Goal: Find specific page/section: Find specific page/section

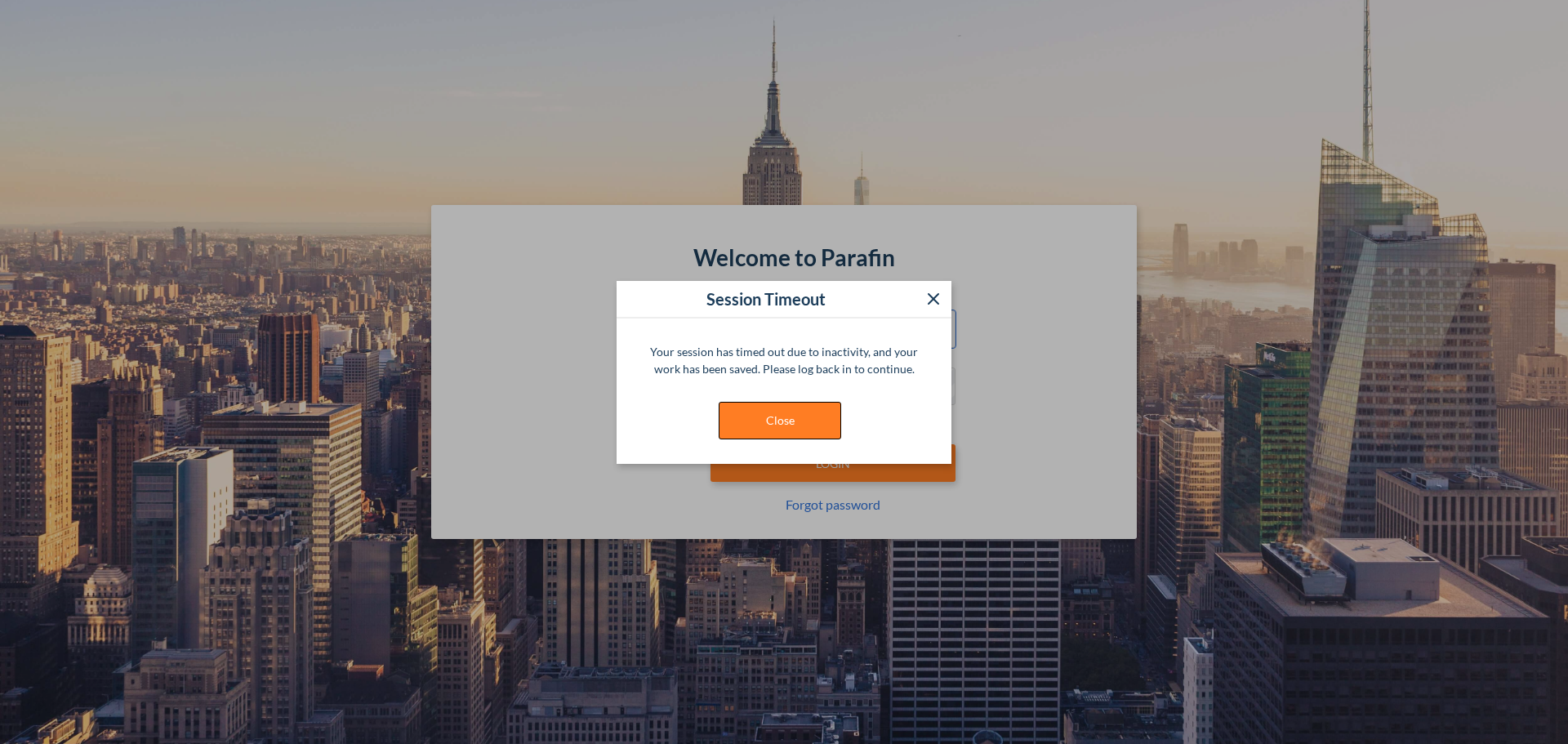
type input "**********"
click at [817, 415] on button "Close" at bounding box center [779, 421] width 122 height 38
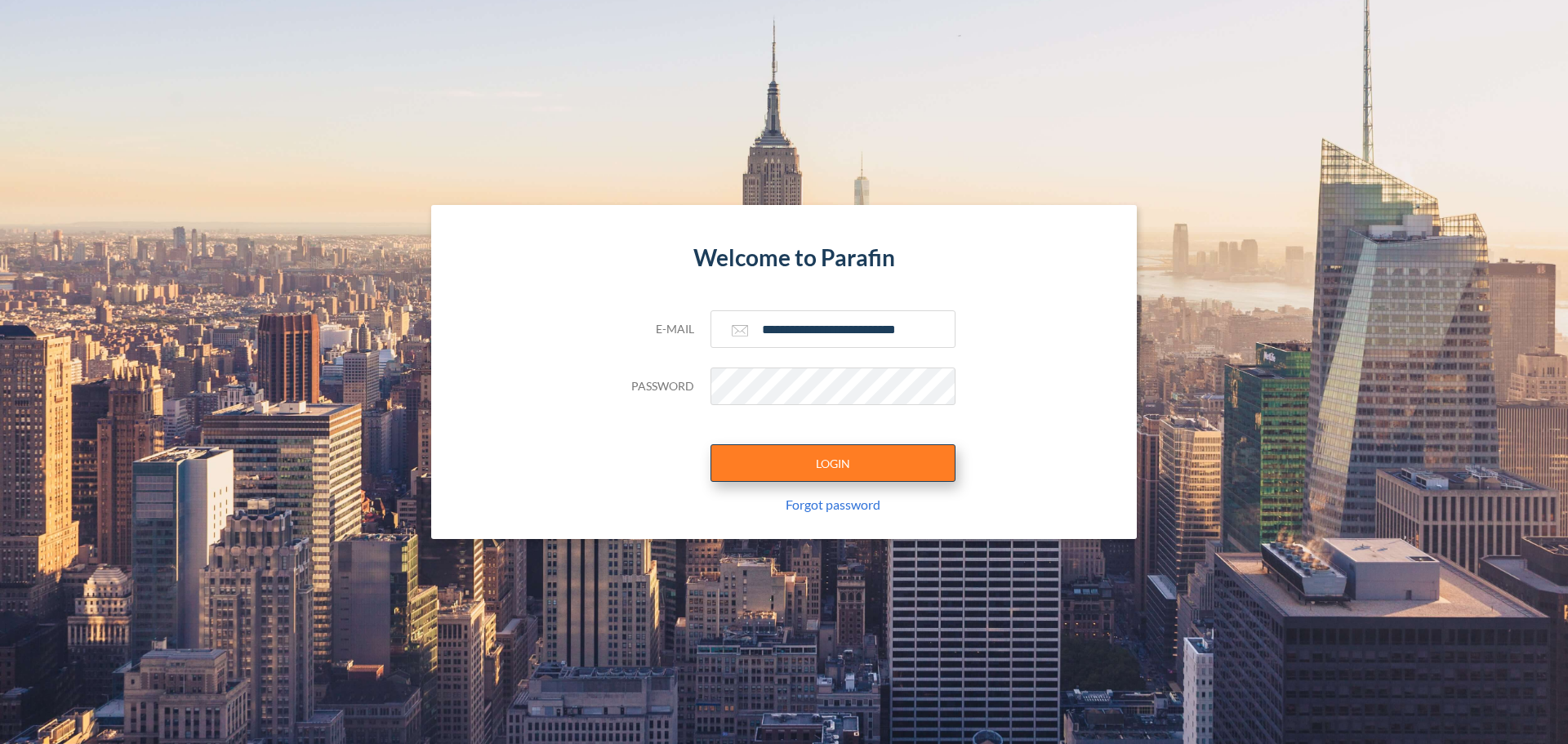
click at [841, 449] on button "LOGIN" at bounding box center [832, 464] width 245 height 38
type input "**********"
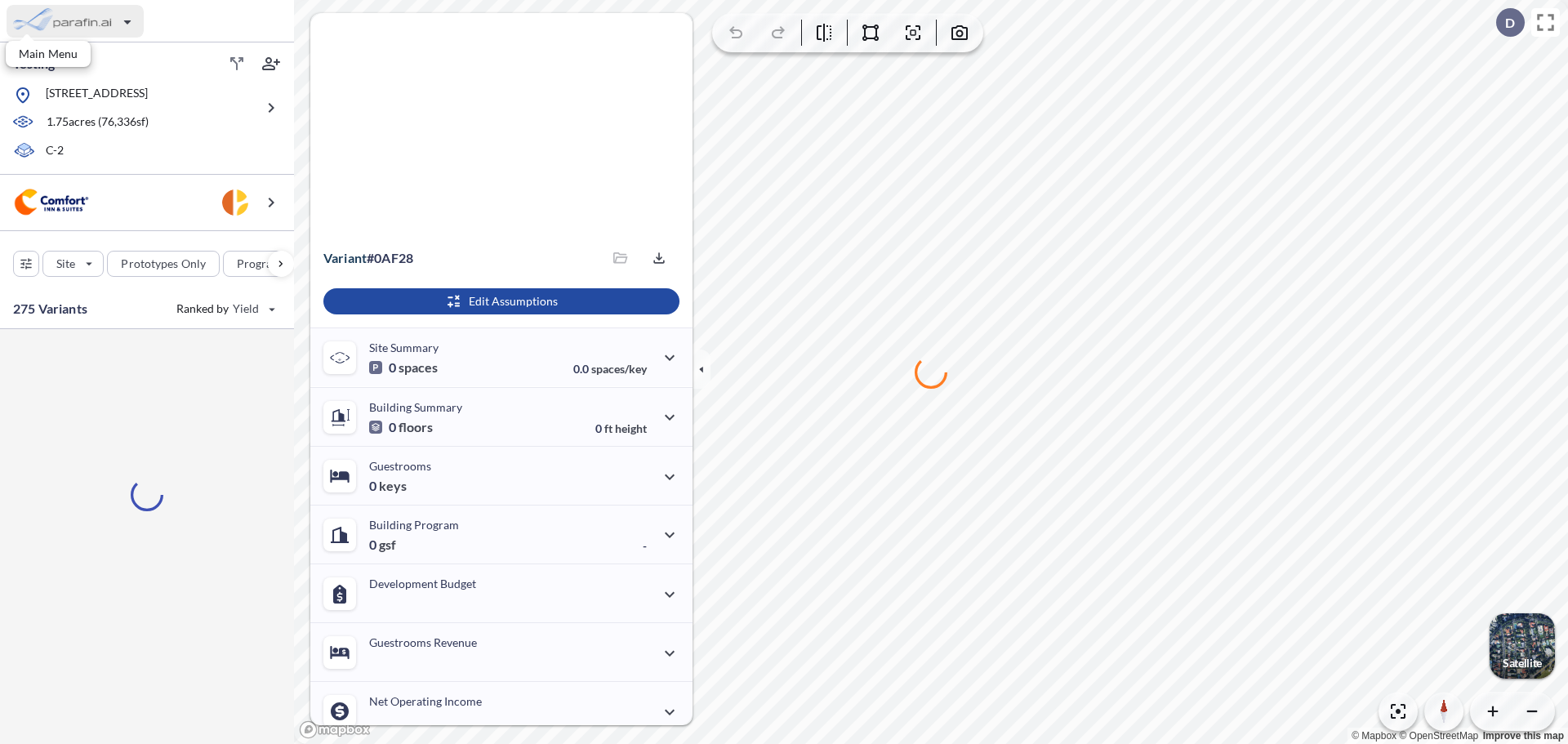
click at [82, 12] on div "button" at bounding box center [75, 21] width 137 height 33
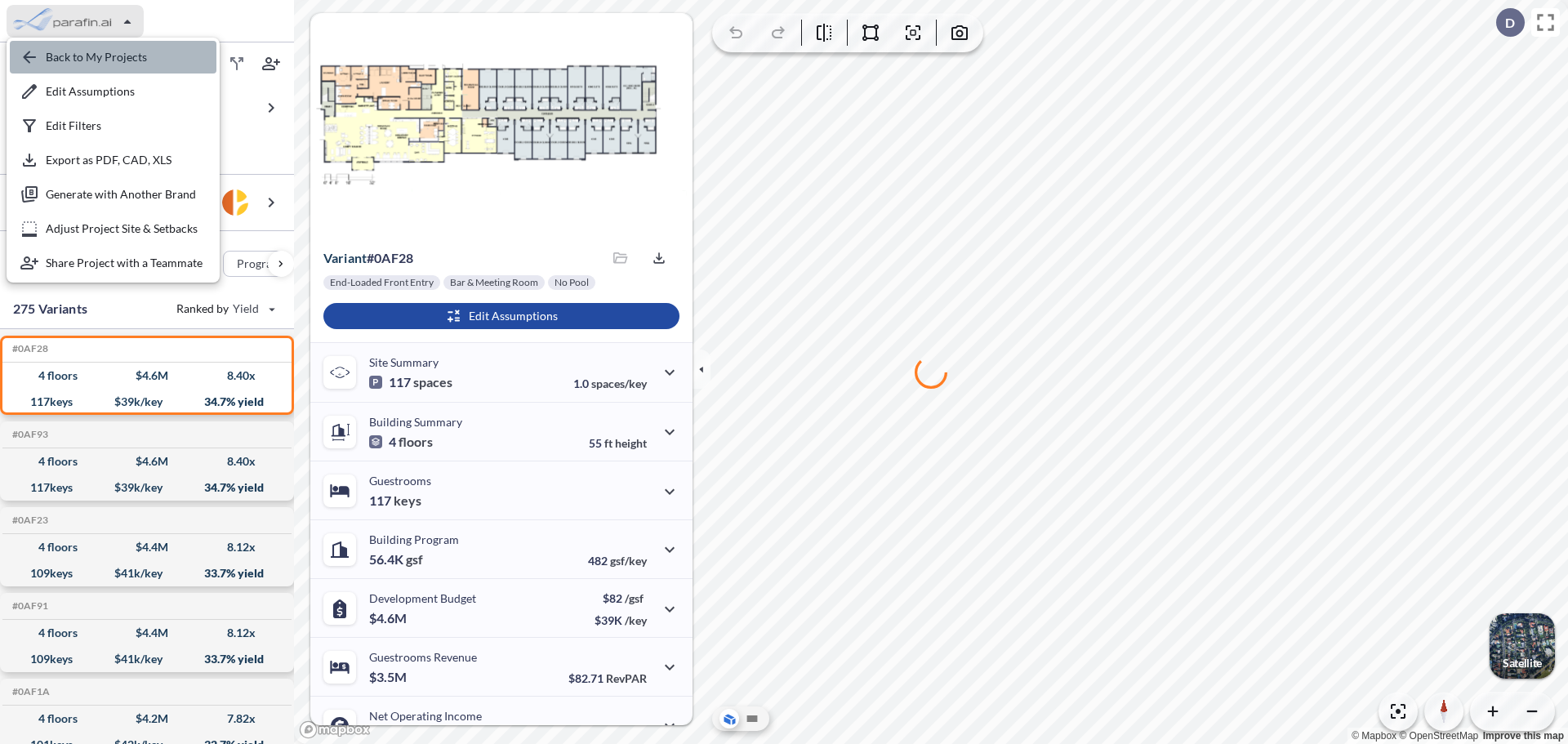
click at [123, 62] on div "button" at bounding box center [113, 57] width 206 height 33
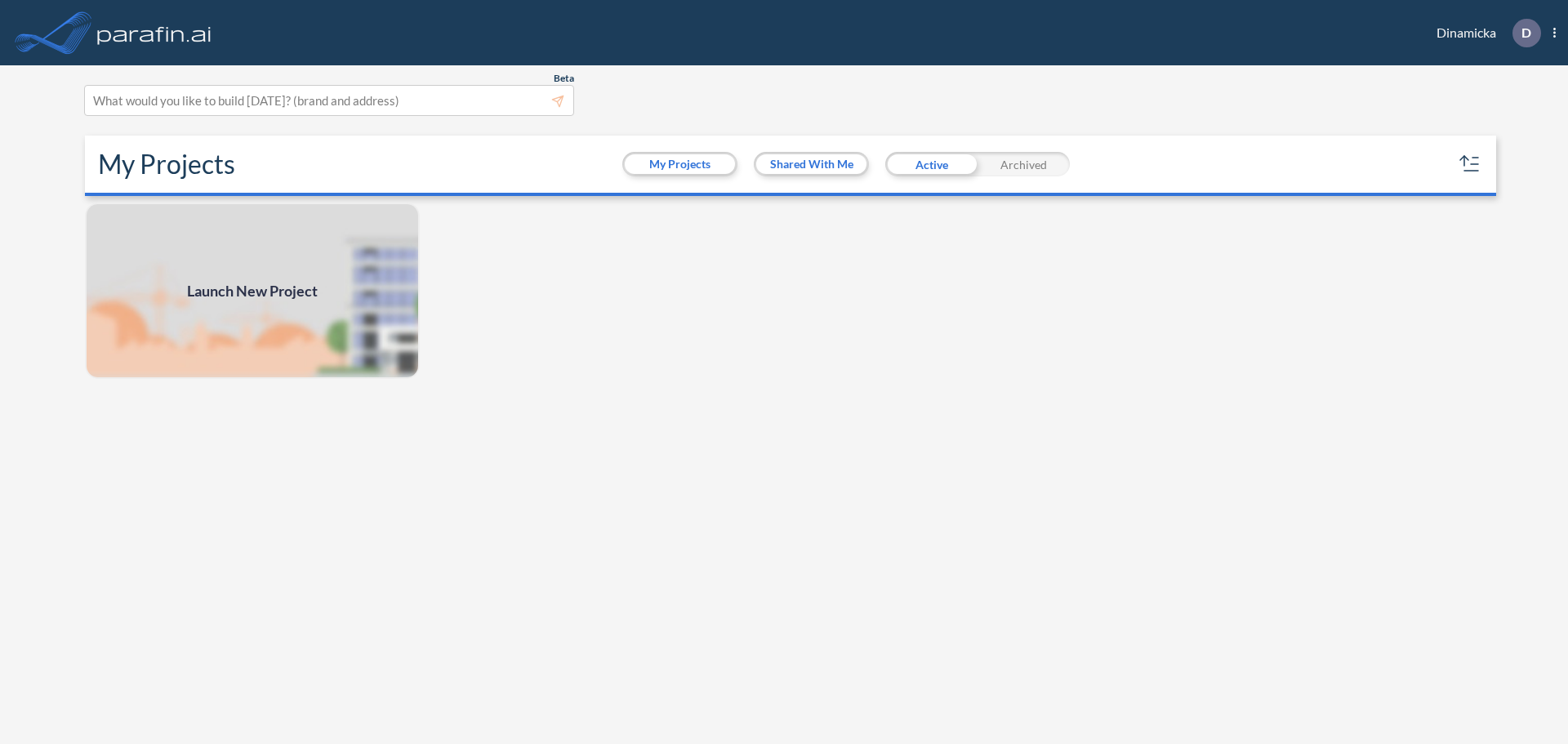
click at [88, 40] on icon at bounding box center [53, 33] width 82 height 45
click at [206, 31] on img at bounding box center [154, 33] width 121 height 33
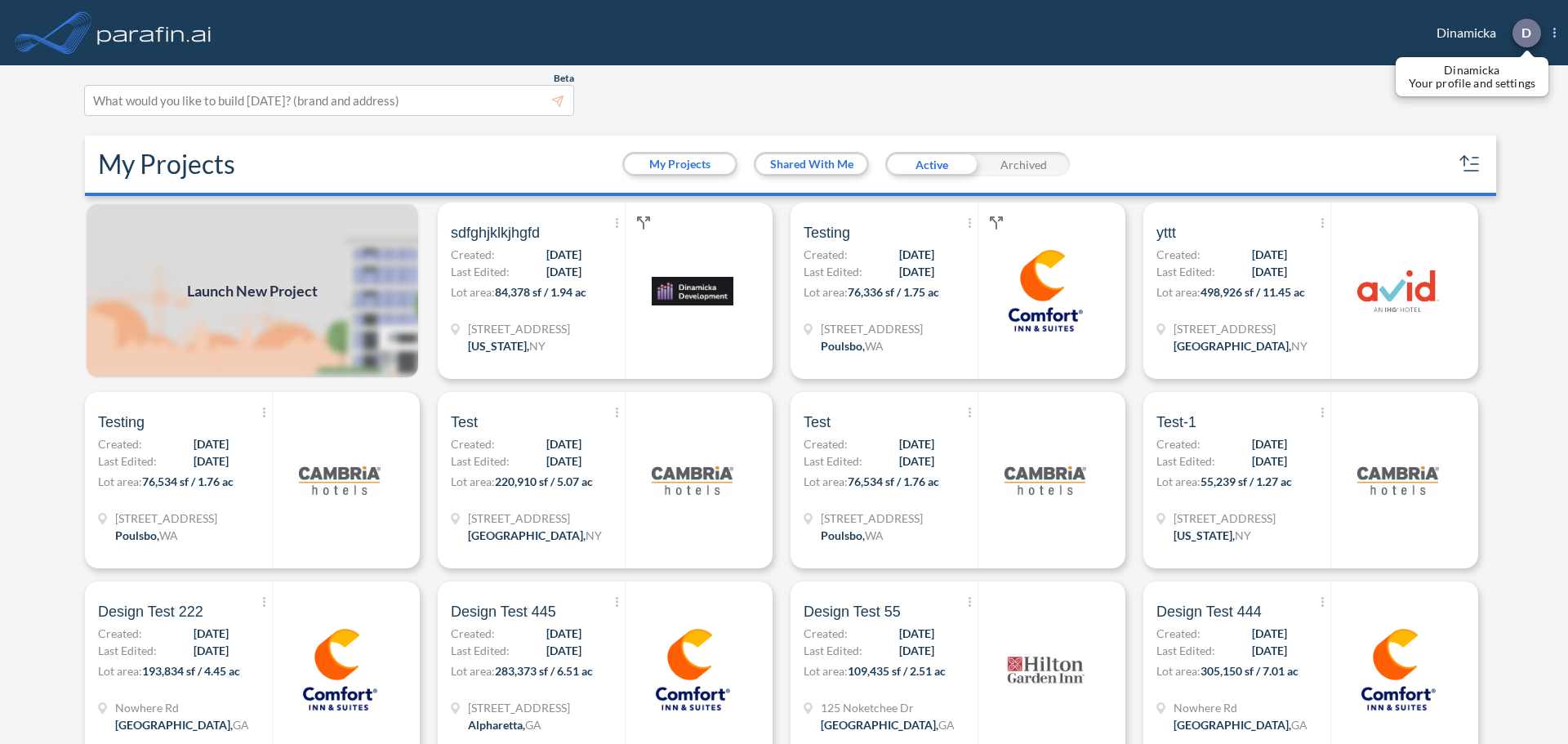
click at [1517, 36] on div at bounding box center [1526, 33] width 29 height 29
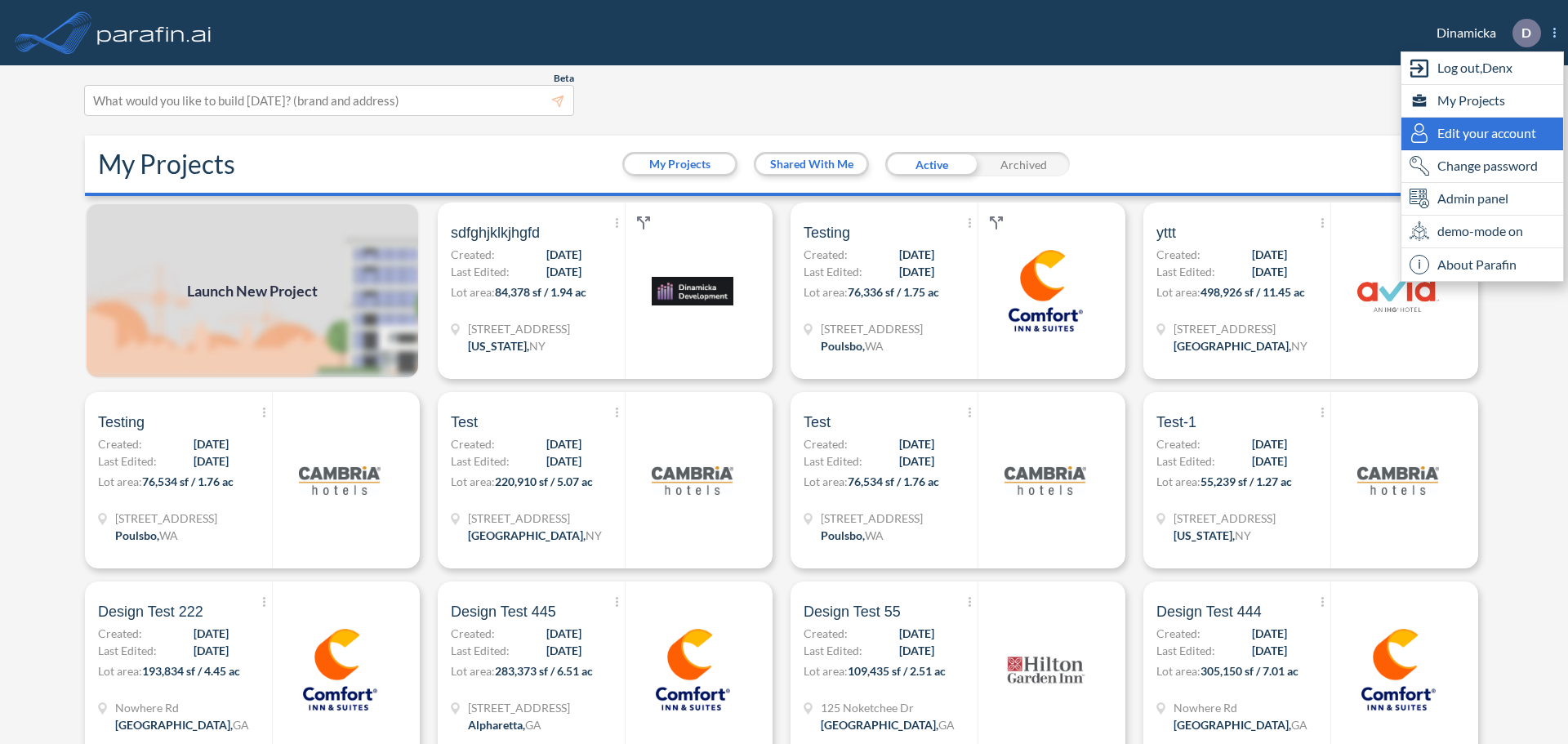
click at [1501, 143] on div "Edit your account" at bounding box center [1482, 134] width 162 height 33
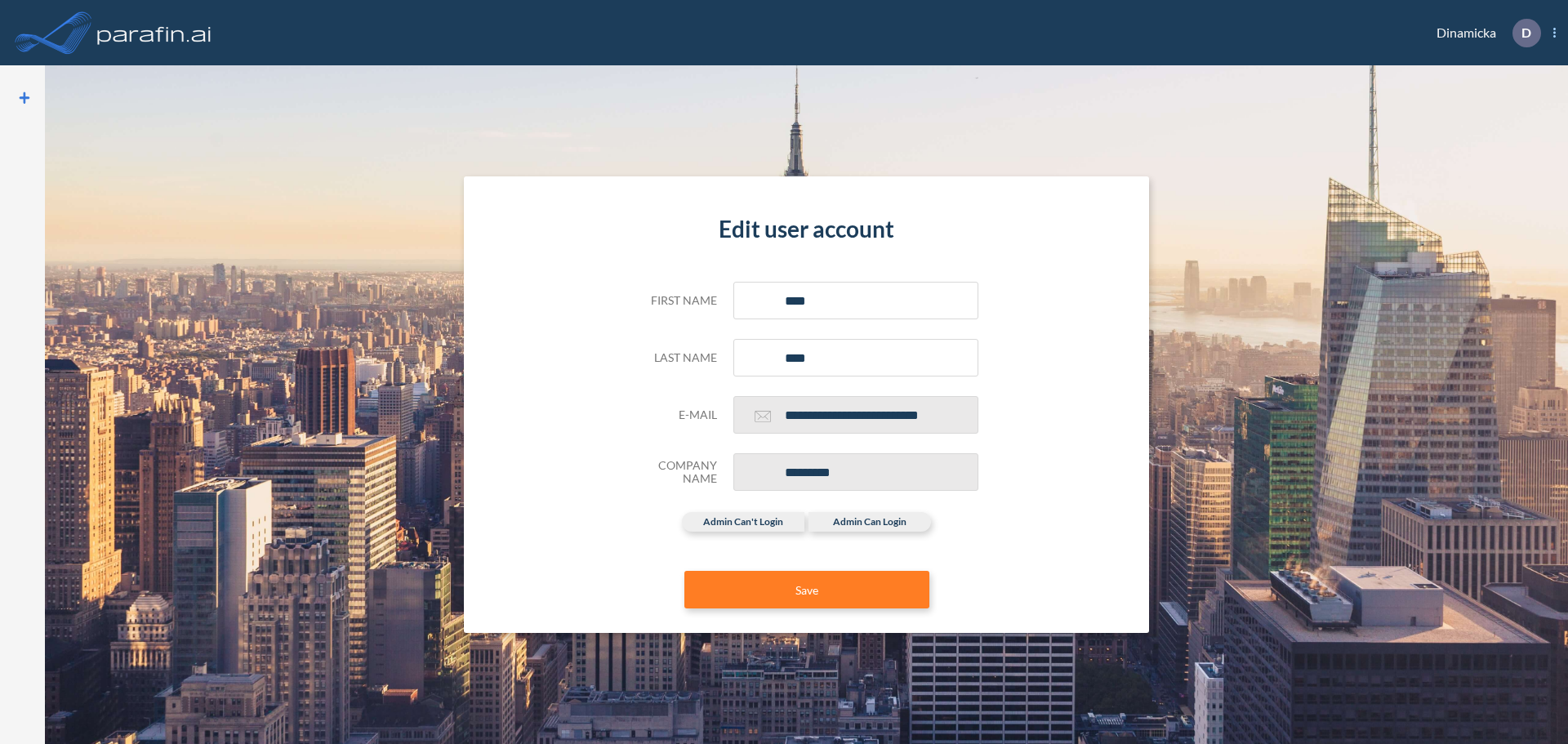
click at [1548, 31] on span "D Show More Created with sketchtool. exit-to-app-button Created with Sketch. Lo…" at bounding box center [1526, 33] width 59 height 29
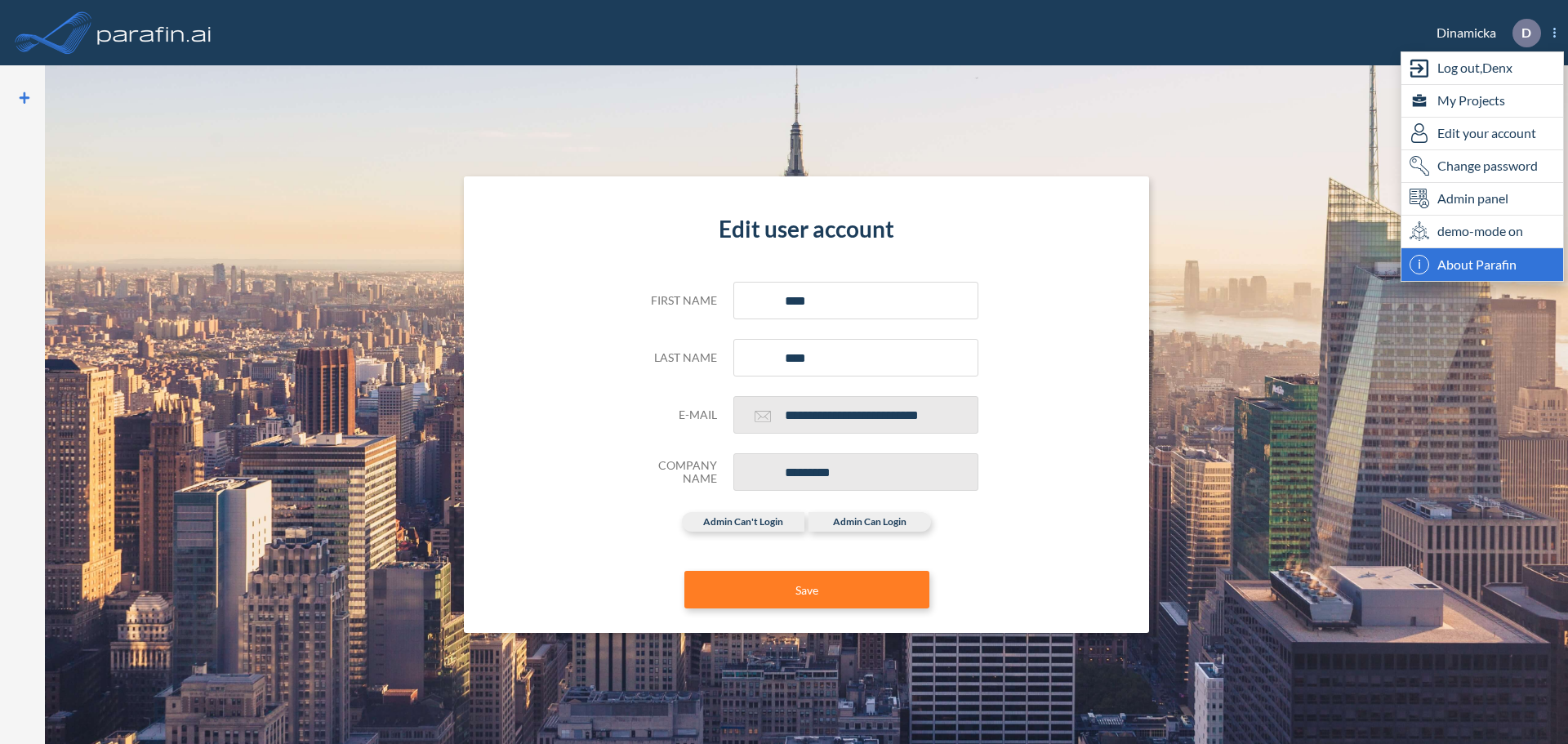
click at [1448, 262] on span "About Parafin" at bounding box center [1476, 265] width 79 height 20
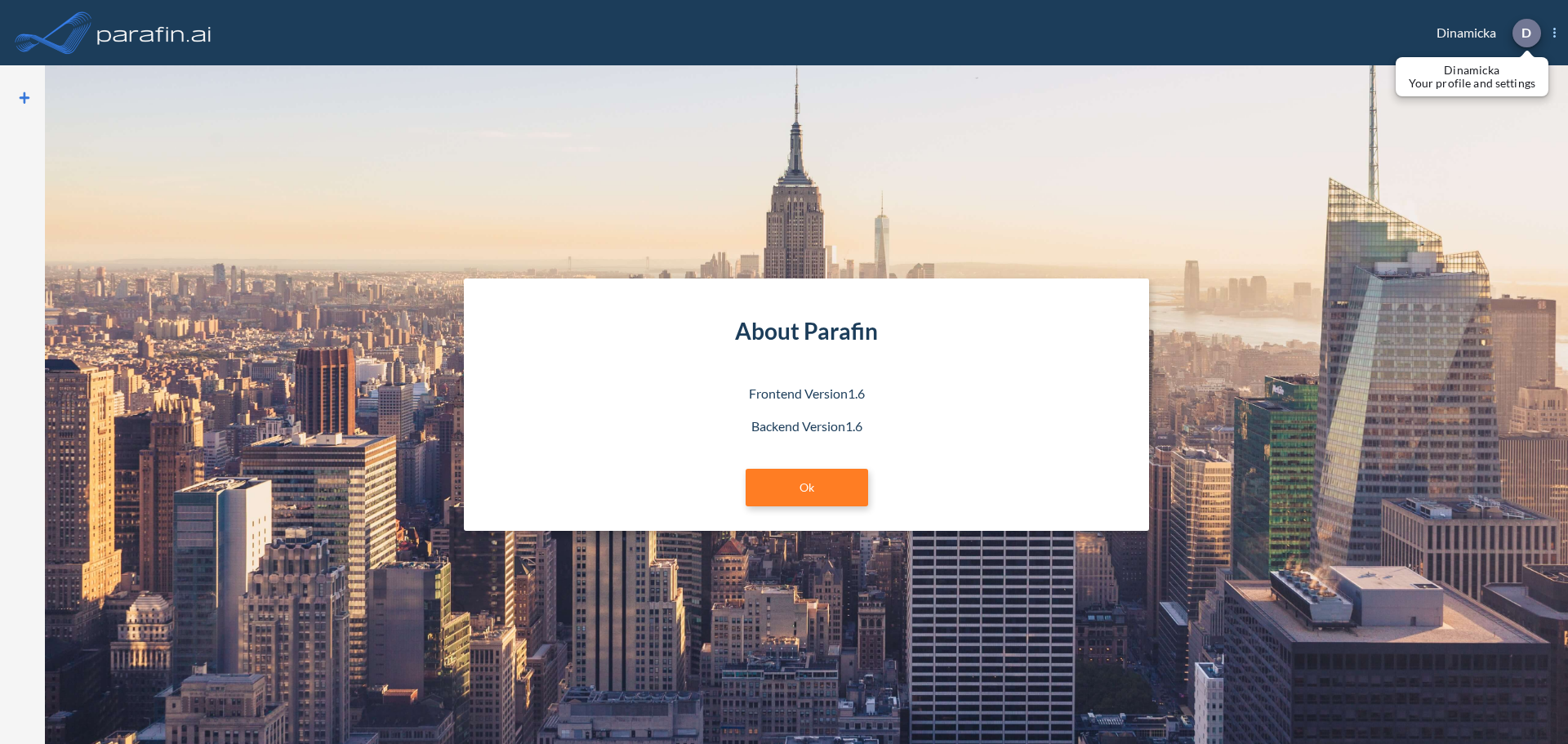
click at [1512, 30] on div at bounding box center [1526, 33] width 29 height 29
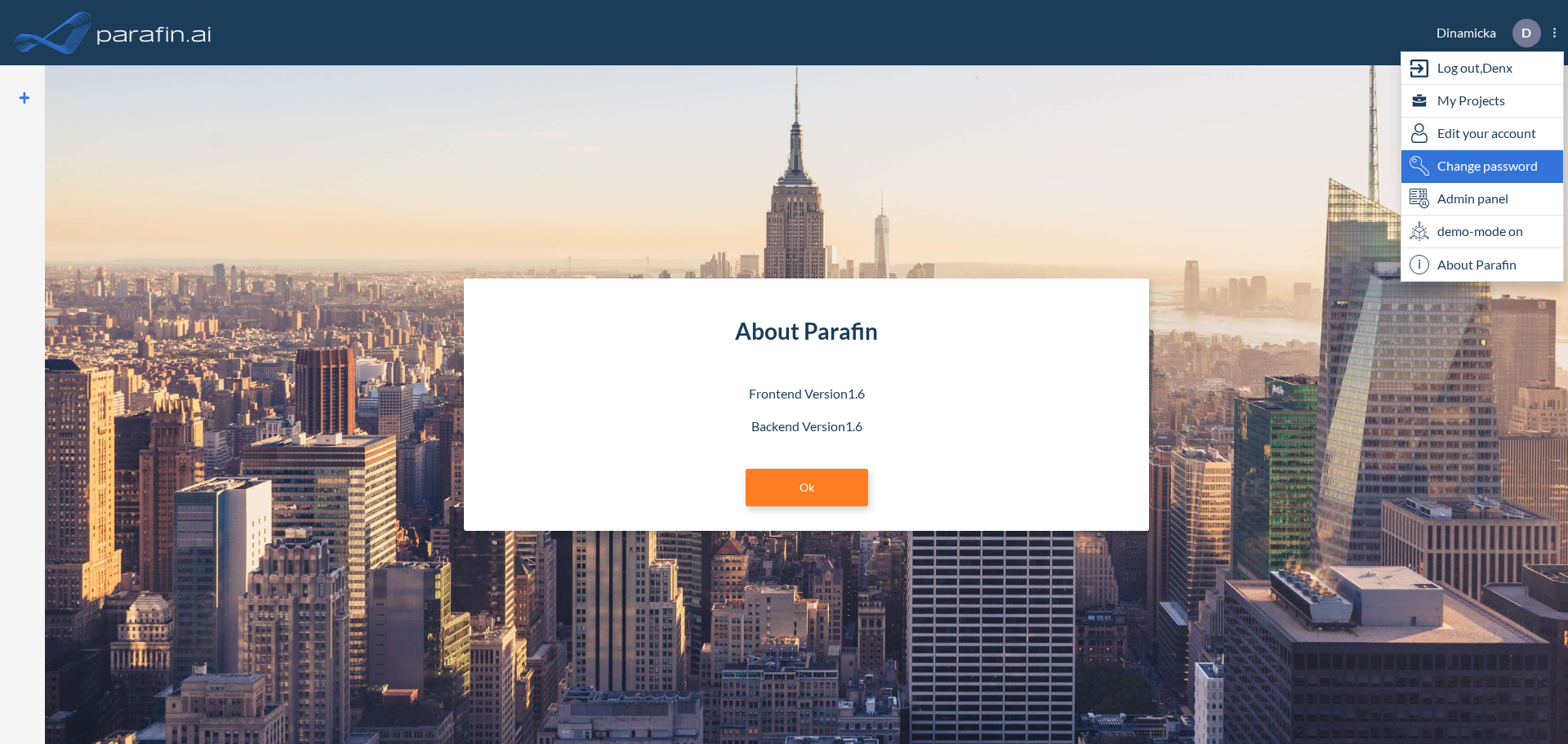
click at [1469, 166] on span "Change password" at bounding box center [1487, 166] width 101 height 20
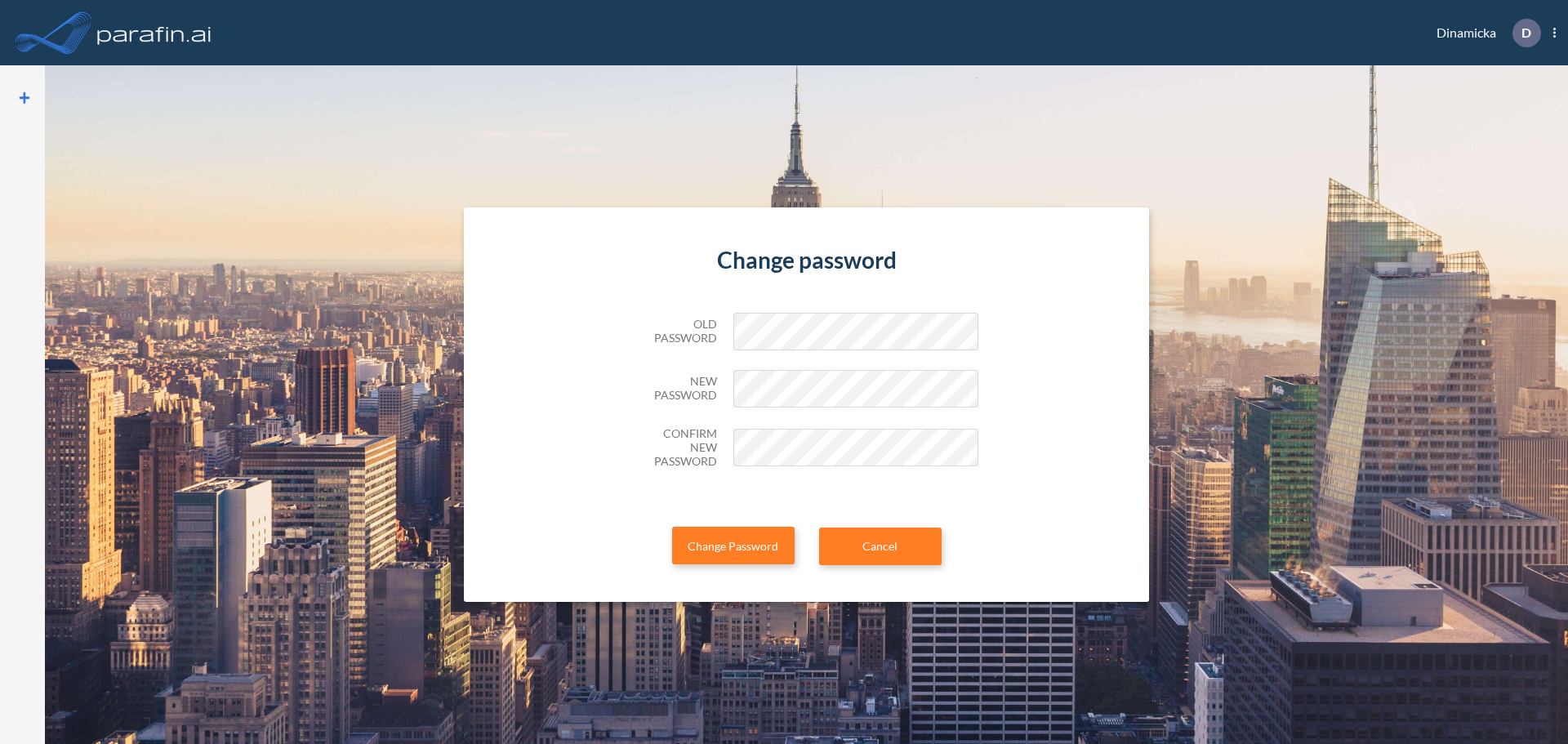
click at [130, 29] on img at bounding box center [154, 33] width 121 height 33
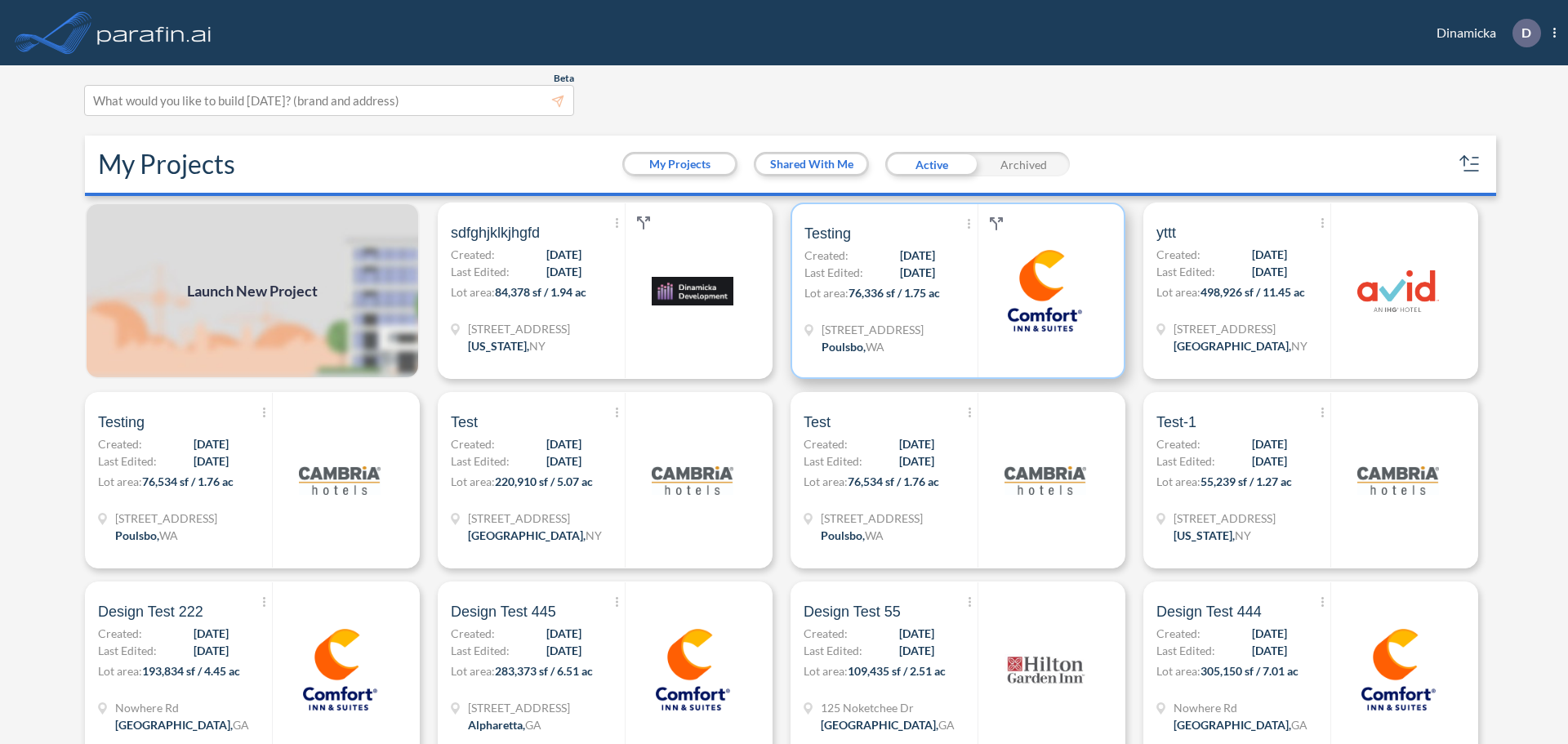
click at [961, 350] on div "[STREET_ADDRESS]" at bounding box center [891, 340] width 173 height 39
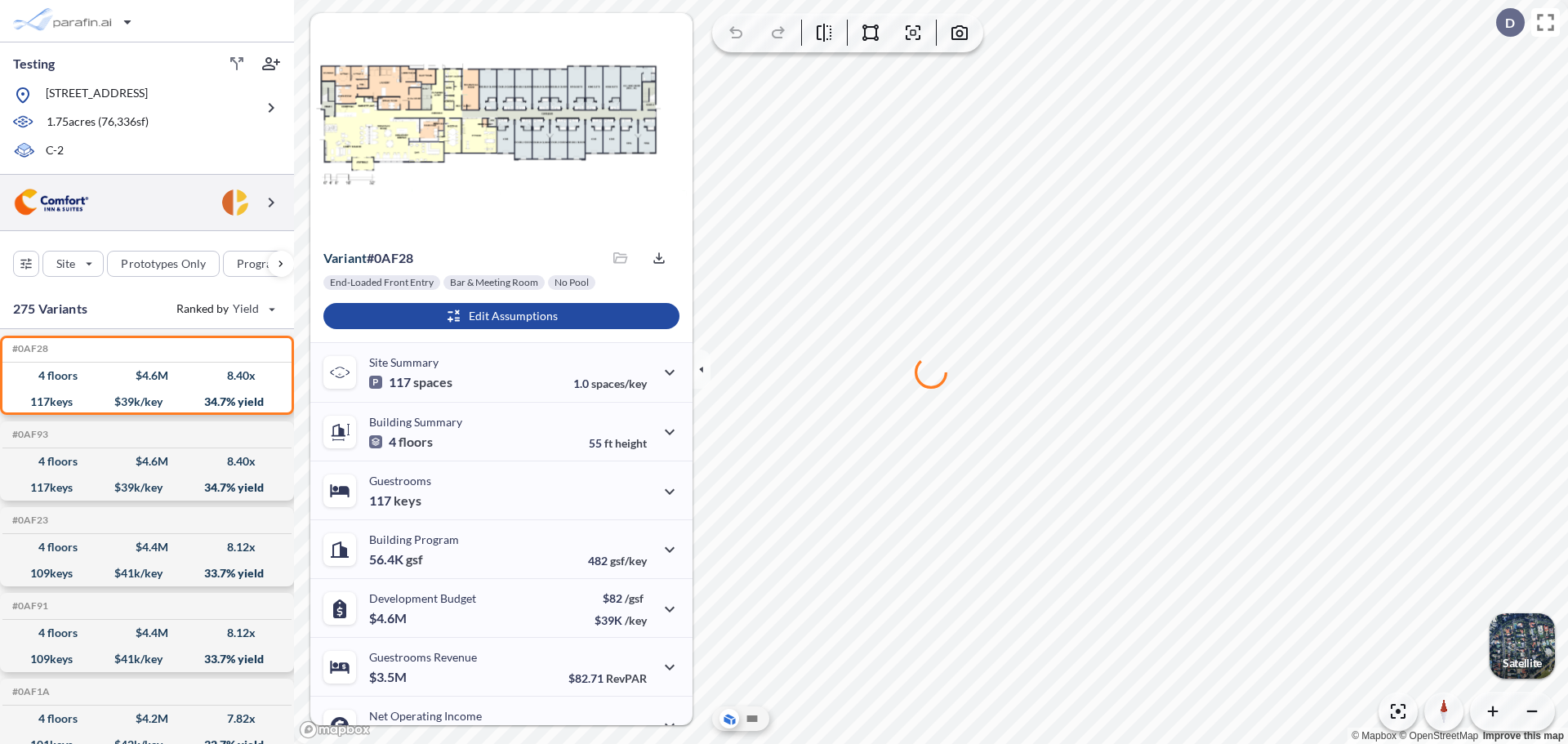
click at [244, 210] on img at bounding box center [235, 203] width 26 height 26
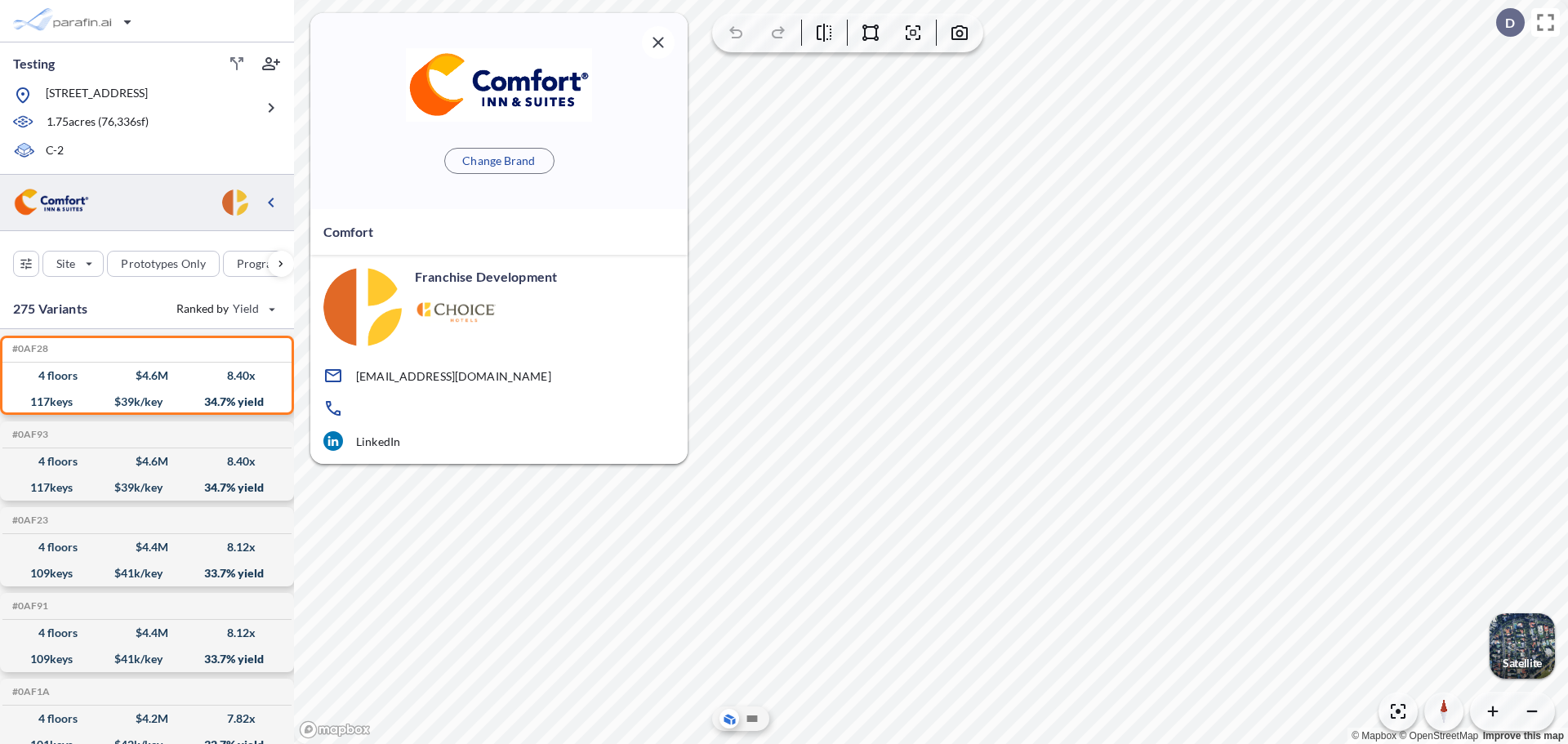
click at [244, 210] on img at bounding box center [235, 203] width 26 height 26
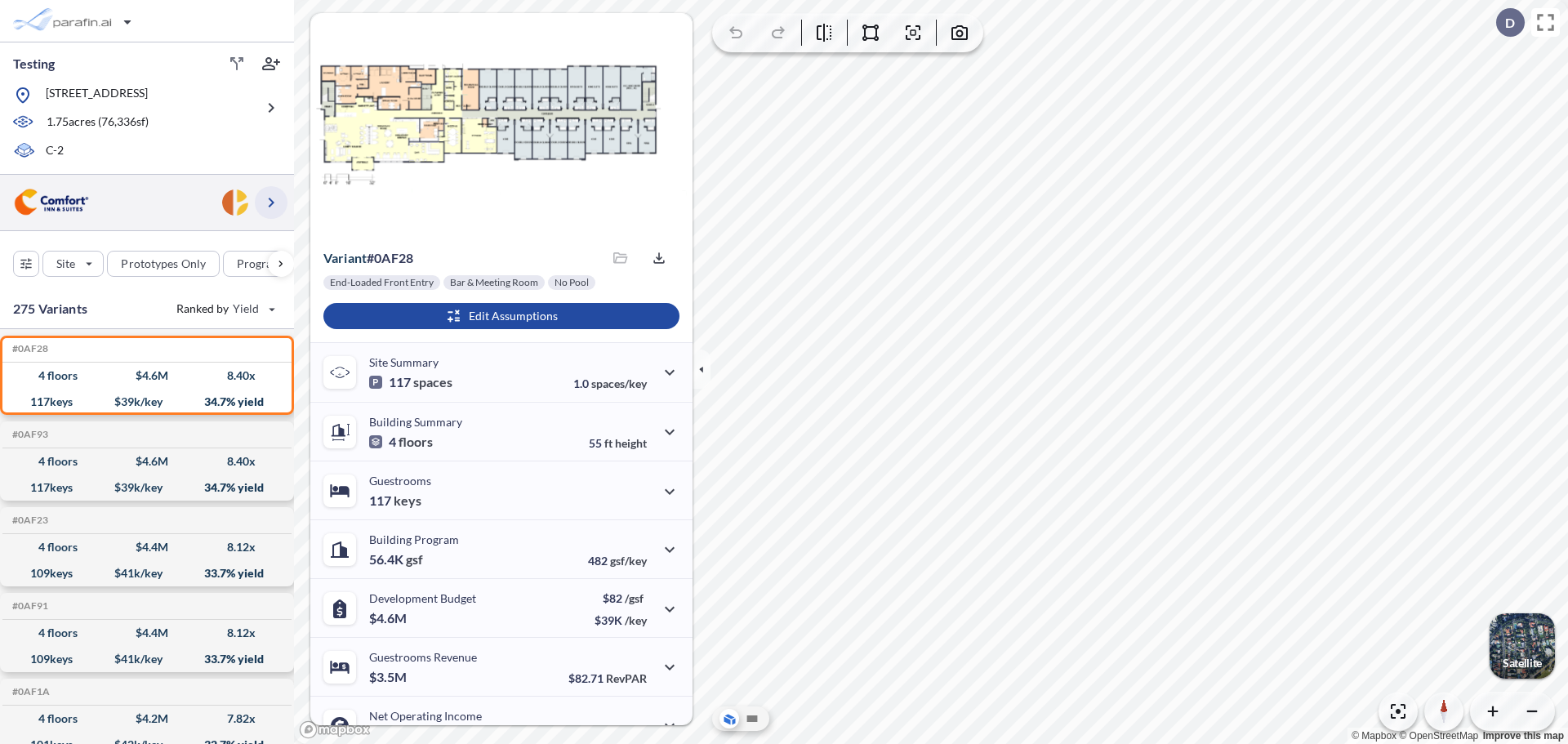
click at [279, 204] on icon "button" at bounding box center [271, 203] width 20 height 20
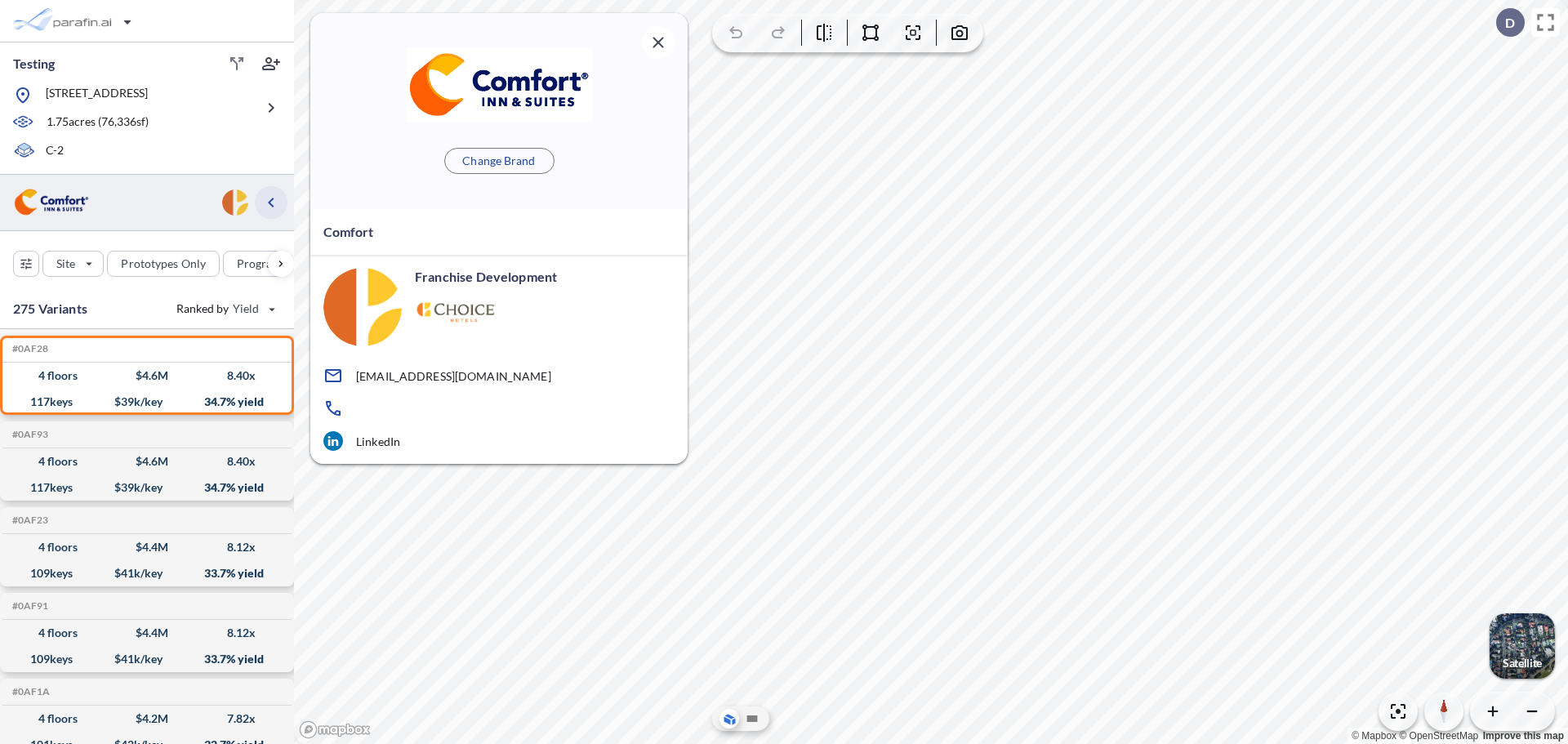
click at [279, 204] on icon "button" at bounding box center [271, 203] width 20 height 20
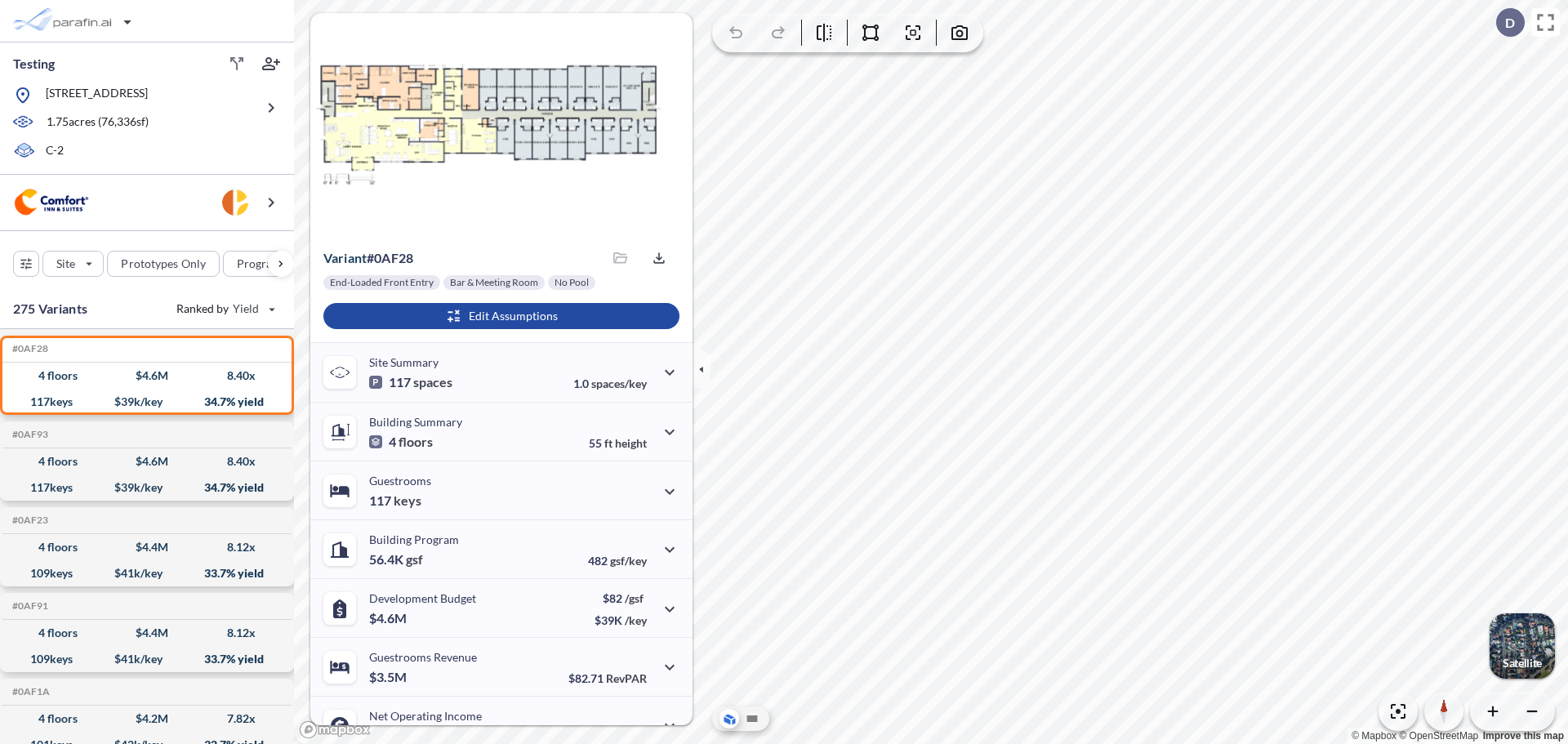
click at [654, 40] on div at bounding box center [501, 124] width 382 height 222
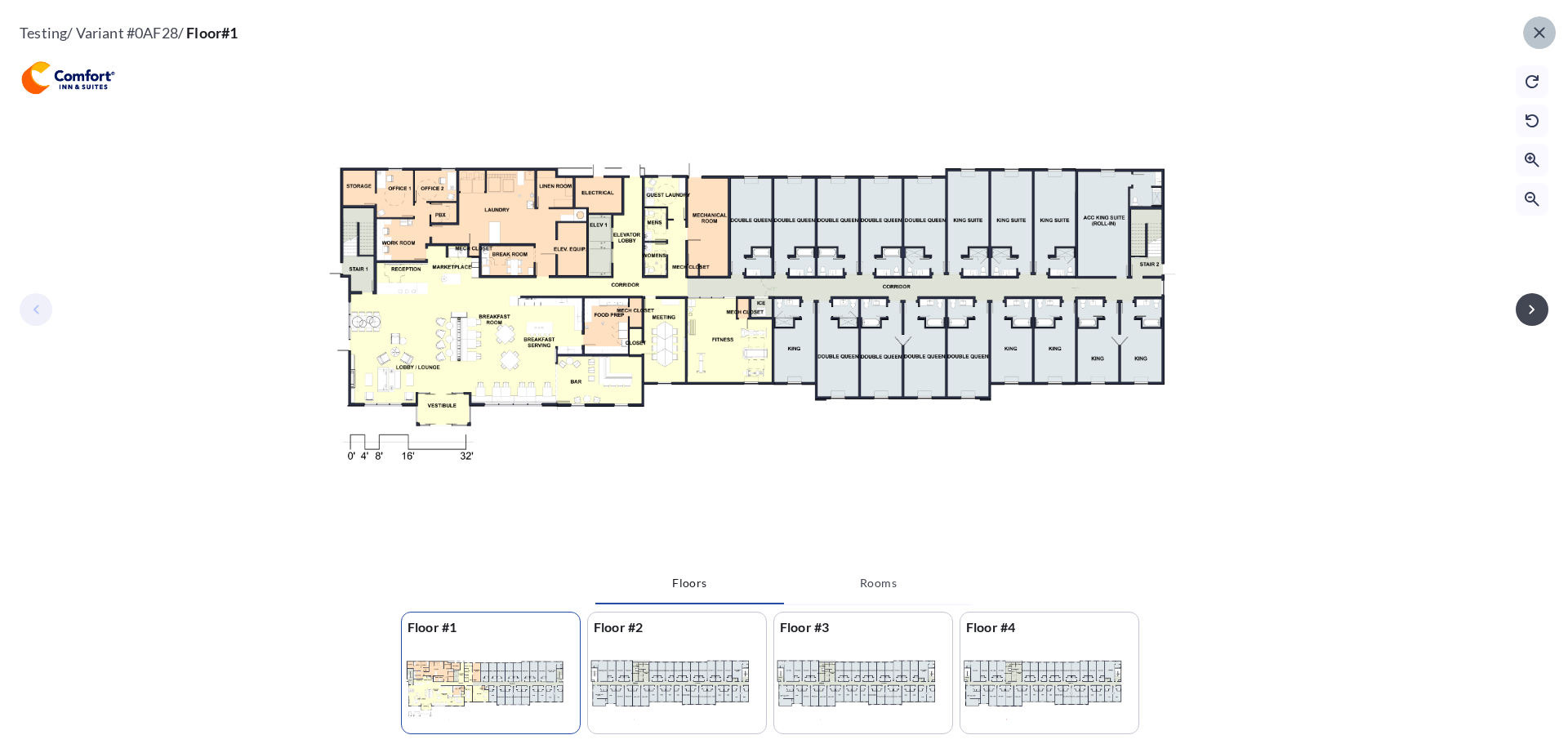
click at [1528, 25] on button "button" at bounding box center [1539, 33] width 33 height 33
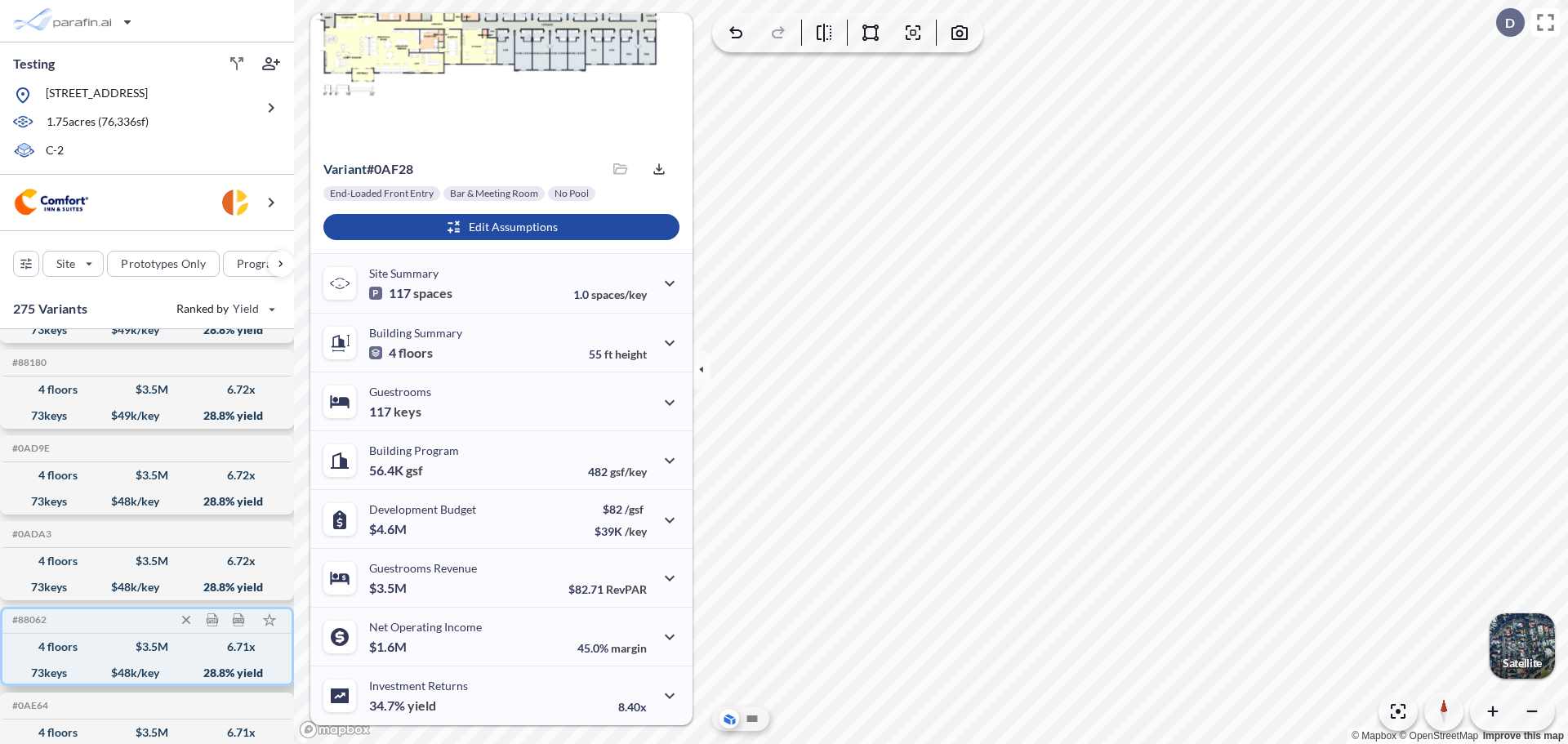
scroll to position [15923, 0]
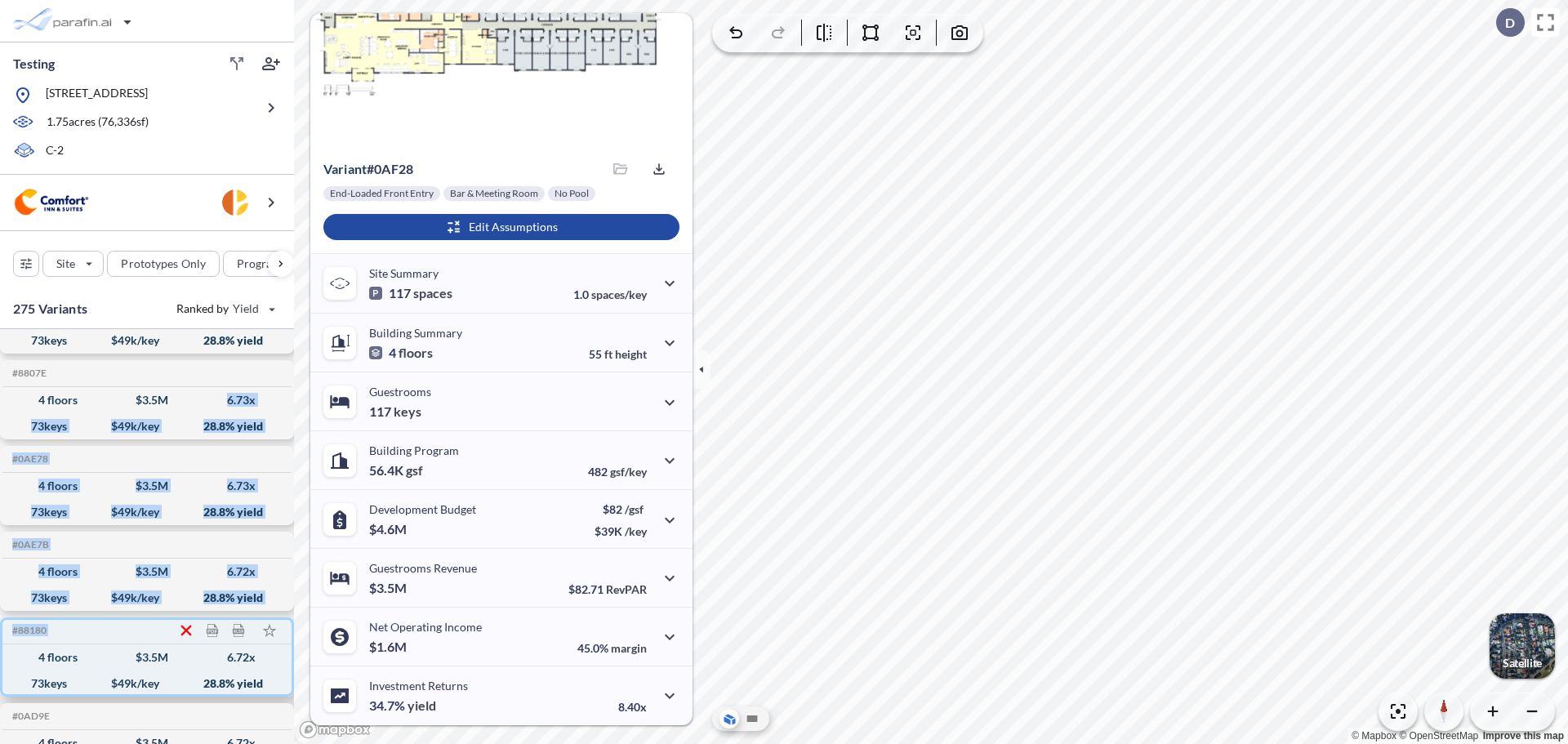
drag, startPoint x: 220, startPoint y: 393, endPoint x: 195, endPoint y: 630, distance: 238.3
click at [195, 630] on div "#0AF28 Development Report Design Report 4 floors $ 4.6 M 8.40 x 117 keys $ 39 k…" at bounding box center [147, 536] width 294 height 415
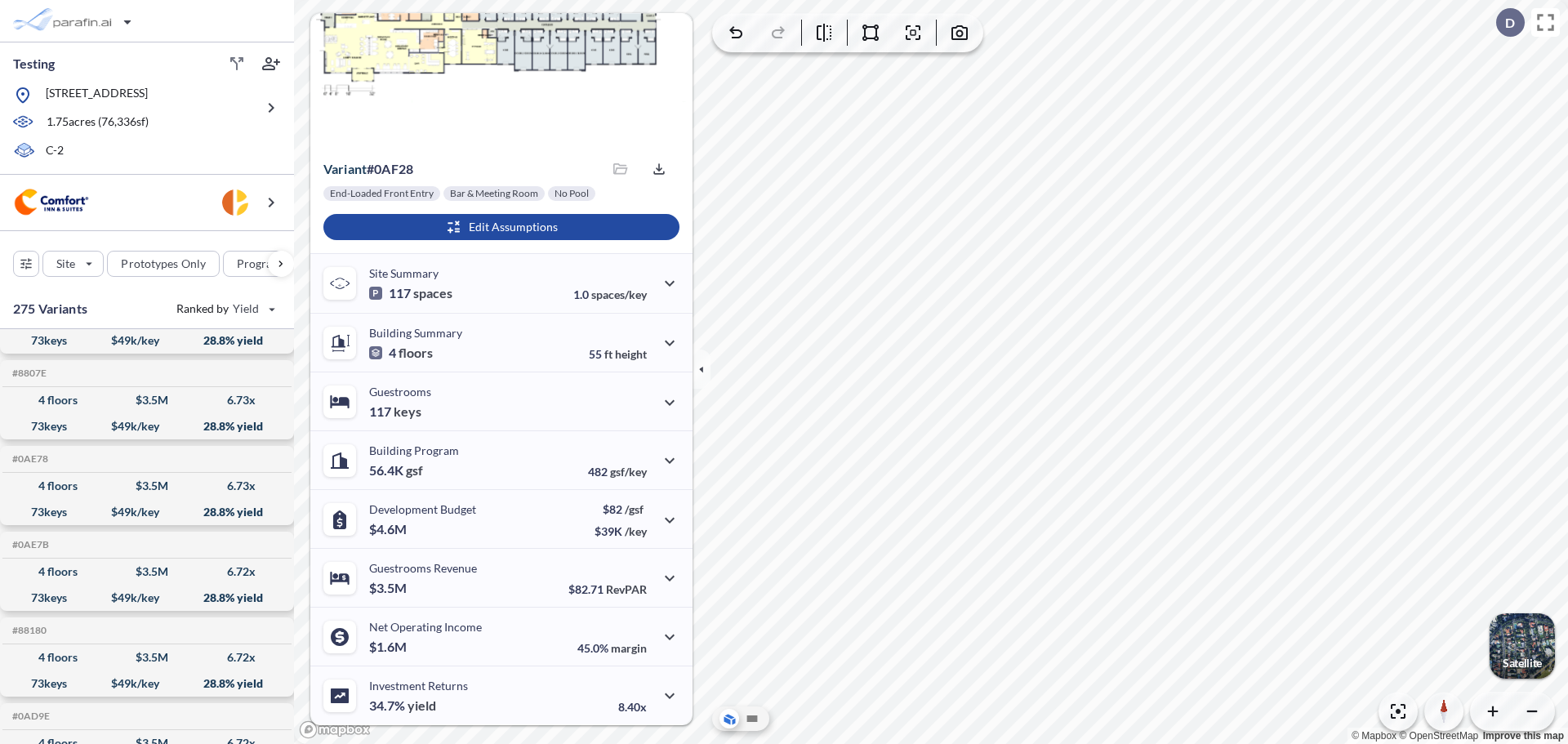
click at [300, 445] on div "View Floorplans Variant # 0af28 Saved files No files Export End-Loaded Front En…" at bounding box center [492, 369] width 398 height 712
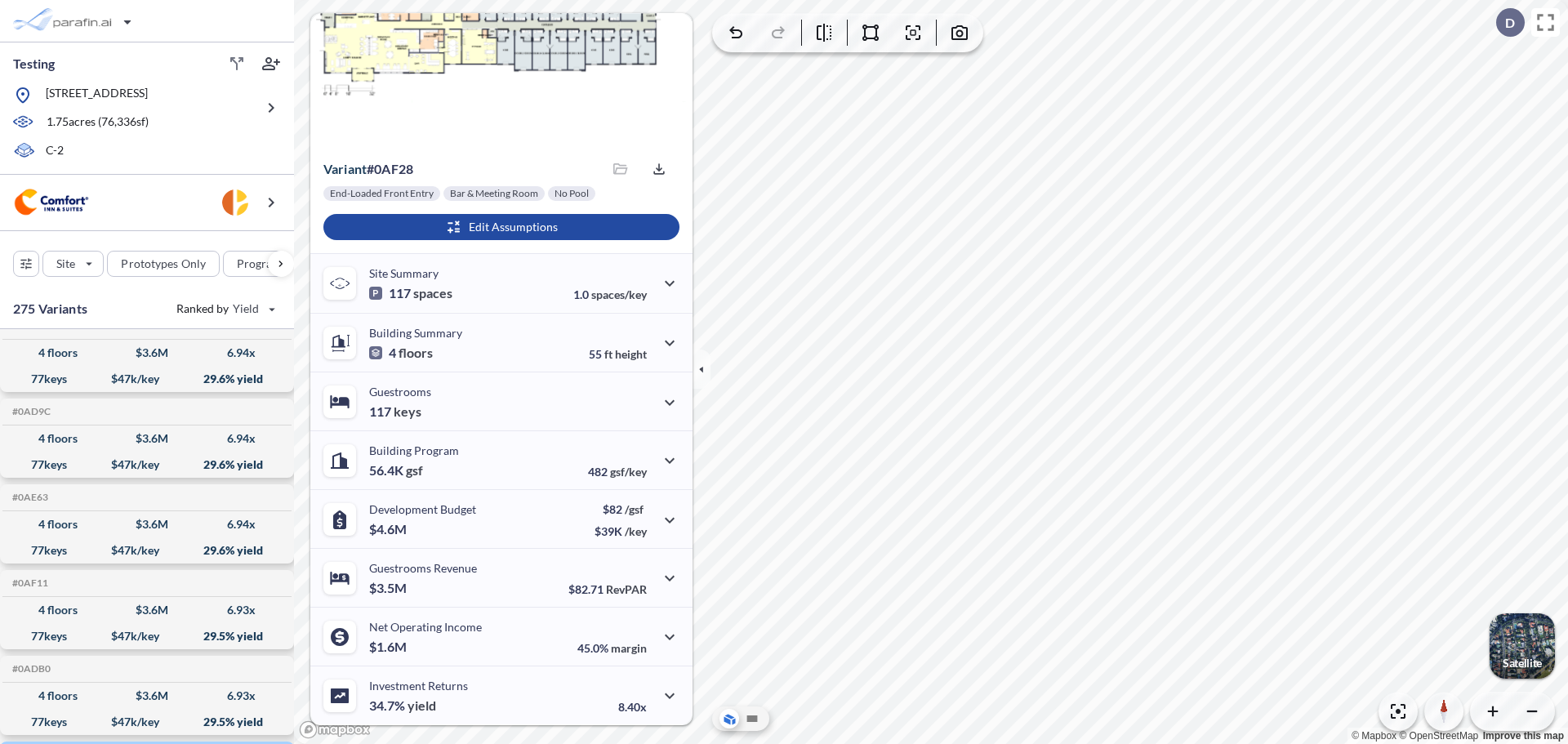
scroll to position [14454, 0]
